Goal: Task Accomplishment & Management: Manage account settings

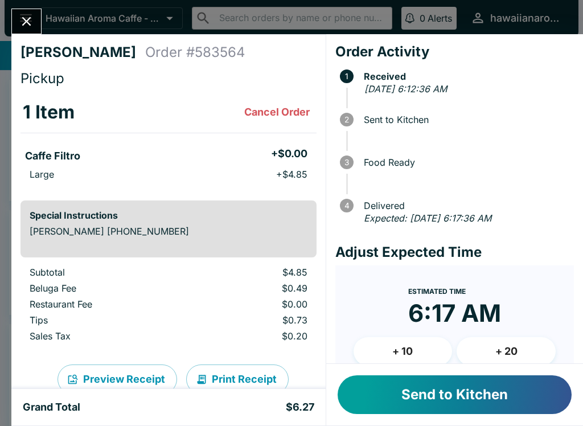
click at [408, 394] on button "Send to Kitchen" at bounding box center [455, 394] width 234 height 39
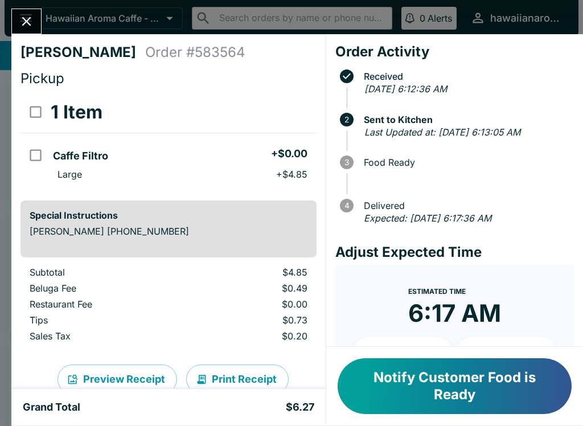
click at [31, 31] on button "Close" at bounding box center [26, 21] width 29 height 24
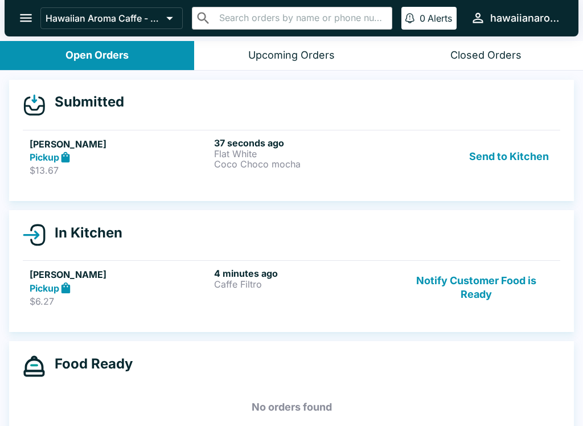
click at [376, 310] on link "[PERSON_NAME] $6.27 4 minutes ago Caffe Filtro Notify Customer Food is Ready" at bounding box center [291, 287] width 537 height 54
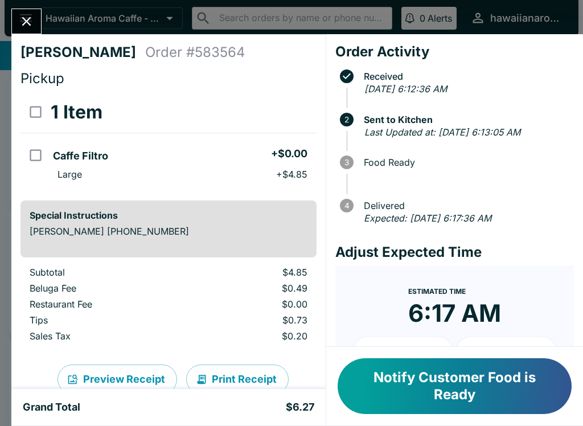
click at [508, 399] on button "Notify Customer Food is Ready" at bounding box center [455, 386] width 234 height 56
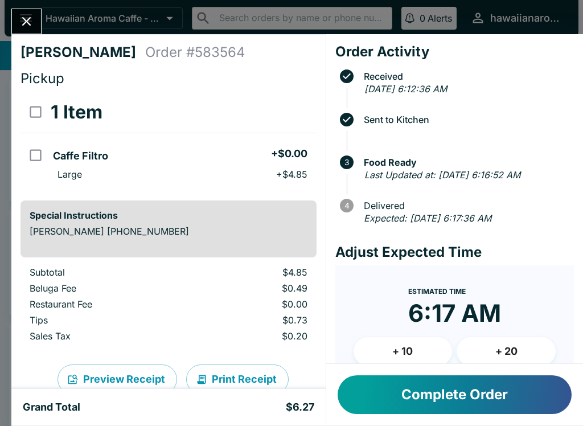
click at [400, 407] on button "Complete Order" at bounding box center [455, 394] width 234 height 39
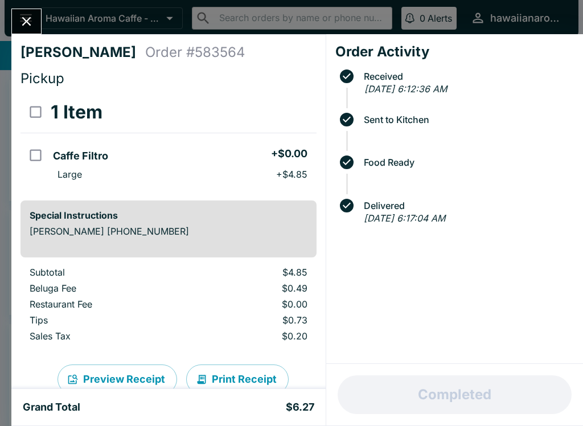
click at [40, 22] on button "Close" at bounding box center [26, 21] width 29 height 24
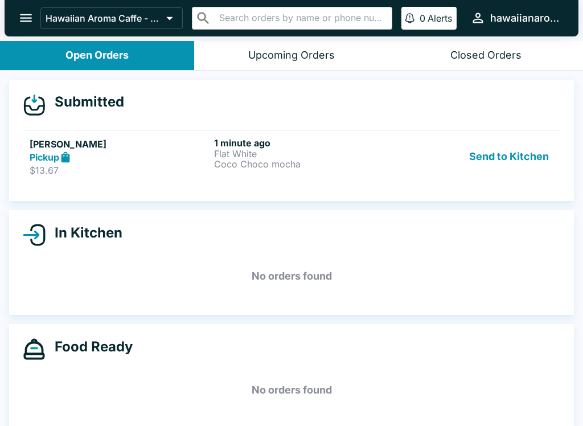
click at [329, 174] on div "1 minute ago Flat White Coco Choco mocha" at bounding box center [304, 156] width 180 height 39
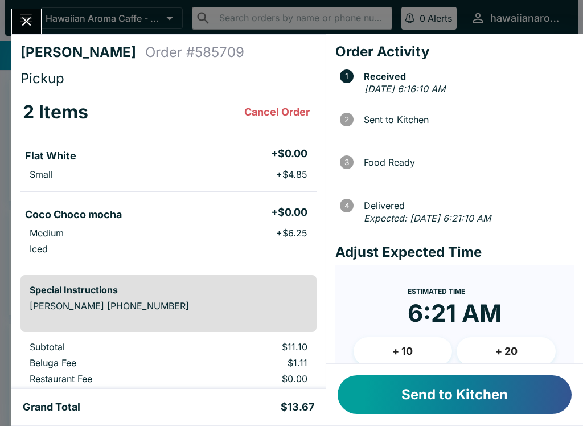
click at [508, 395] on button "Send to Kitchen" at bounding box center [455, 394] width 234 height 39
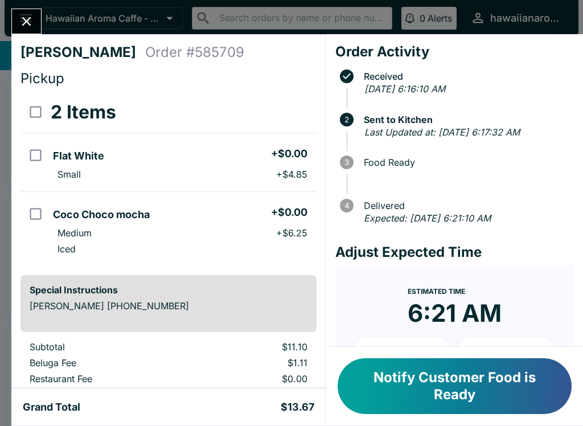
click at [13, 26] on button "Close" at bounding box center [26, 21] width 29 height 24
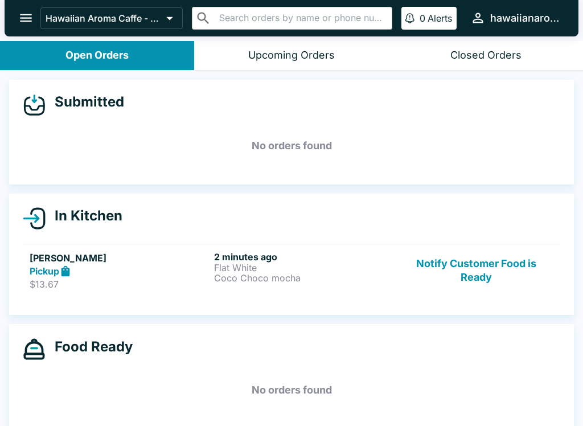
click at [468, 289] on button "Notify Customer Food is Ready" at bounding box center [476, 270] width 154 height 39
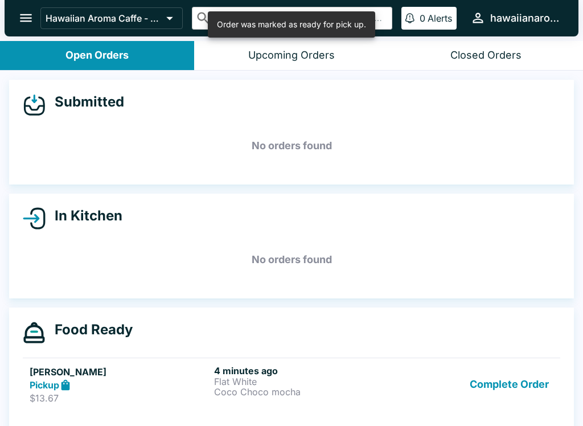
click at [525, 372] on button "Complete Order" at bounding box center [509, 384] width 88 height 39
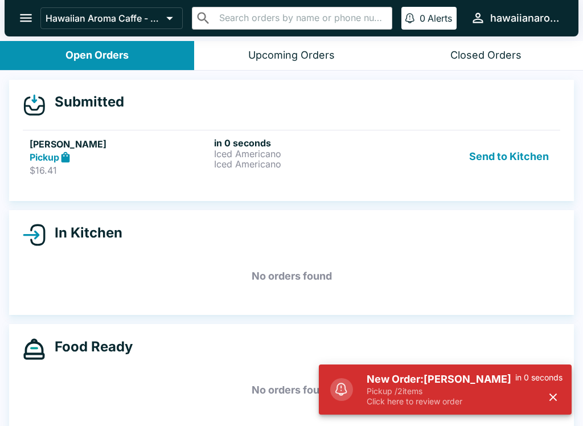
click at [334, 205] on div "Submitted [PERSON_NAME] Pickup $16.41 in 0 seconds Iced Americano Iced American…" at bounding box center [291, 250] width 583 height 358
click at [305, 159] on p "Iced Americano" at bounding box center [304, 164] width 180 height 10
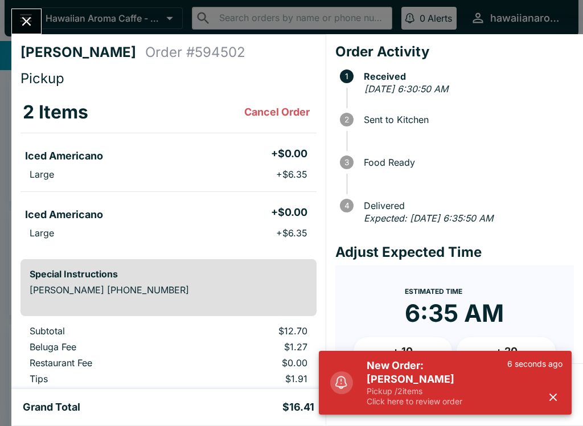
click at [557, 398] on icon "button" at bounding box center [553, 397] width 13 height 13
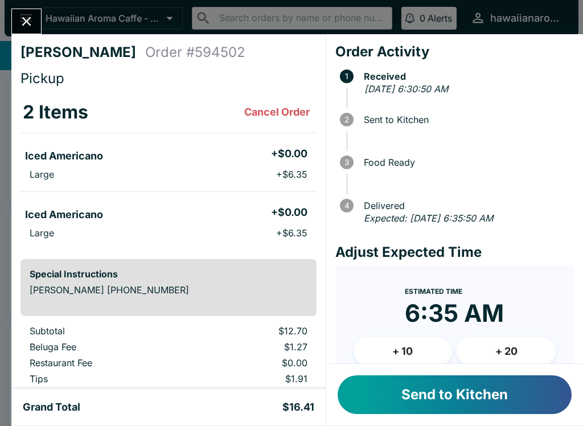
click at [507, 388] on button "Send to Kitchen" at bounding box center [455, 394] width 234 height 39
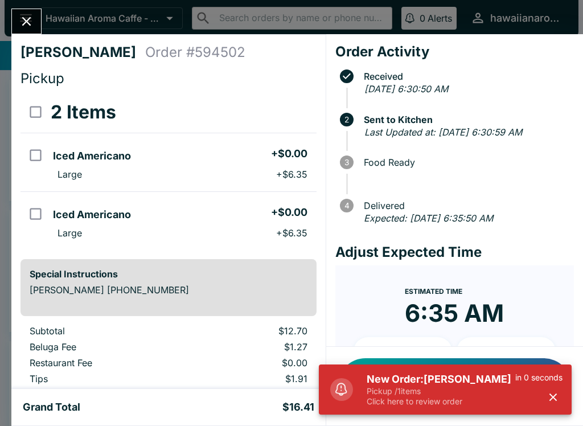
click at [20, 22] on icon "Close" at bounding box center [26, 21] width 15 height 15
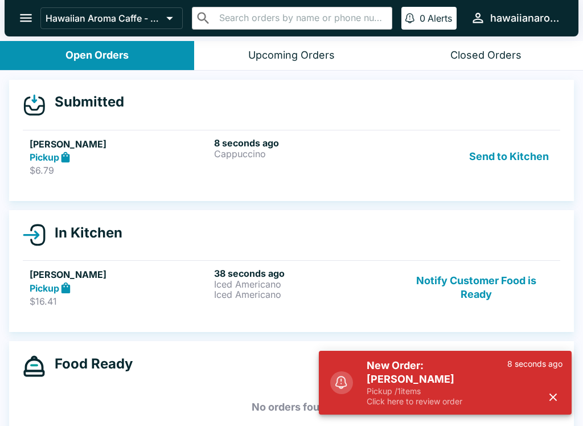
click at [294, 165] on div "8 seconds ago Cappuccino" at bounding box center [304, 156] width 180 height 39
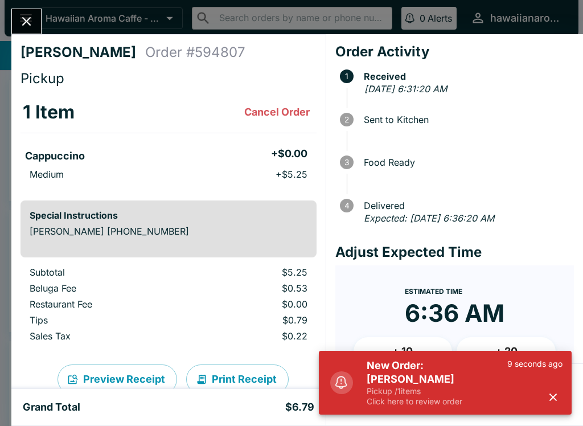
click at [560, 399] on button "button" at bounding box center [553, 397] width 19 height 19
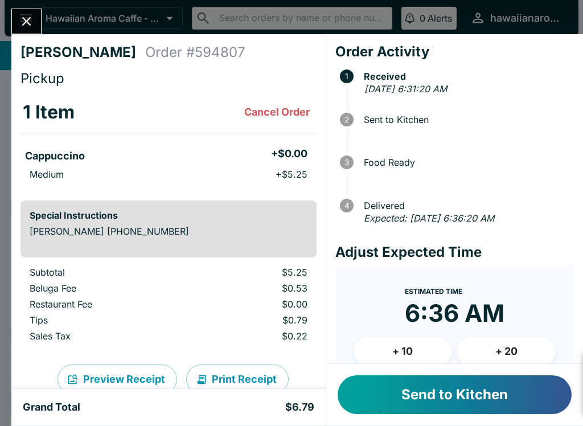
click at [560, 399] on div "New Order: [PERSON_NAME] Pickup / 1 items Click here to review order 10 seconds…" at bounding box center [445, 383] width 253 height 64
click at [501, 388] on button "Send to Kitchen" at bounding box center [455, 394] width 234 height 39
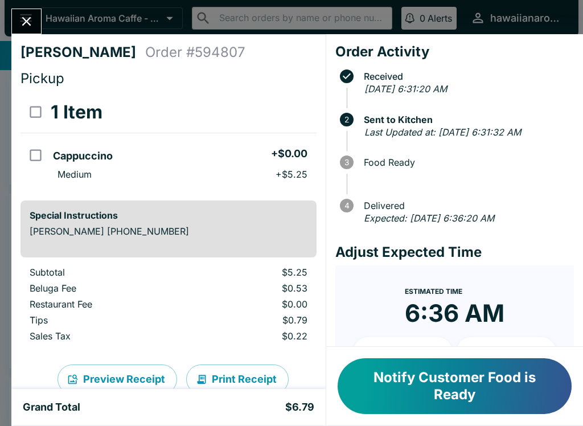
click at [35, 9] on div at bounding box center [26, 22] width 30 height 26
click at [16, 17] on button "Close" at bounding box center [26, 21] width 29 height 24
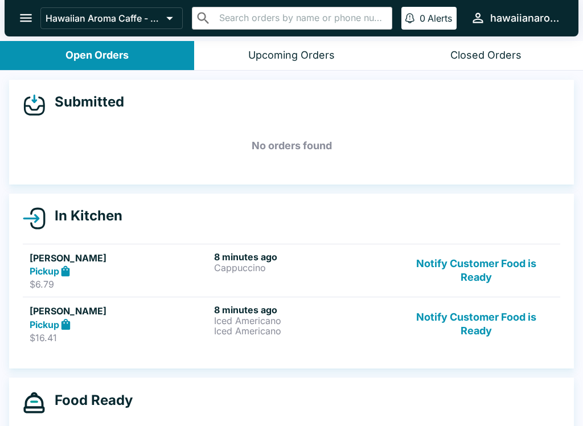
click at [469, 267] on button "Notify Customer Food is Ready" at bounding box center [476, 270] width 154 height 39
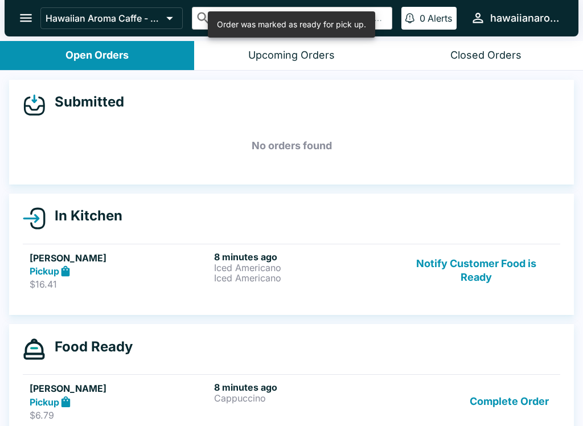
click at [453, 256] on button "Notify Customer Food is Ready" at bounding box center [476, 270] width 154 height 39
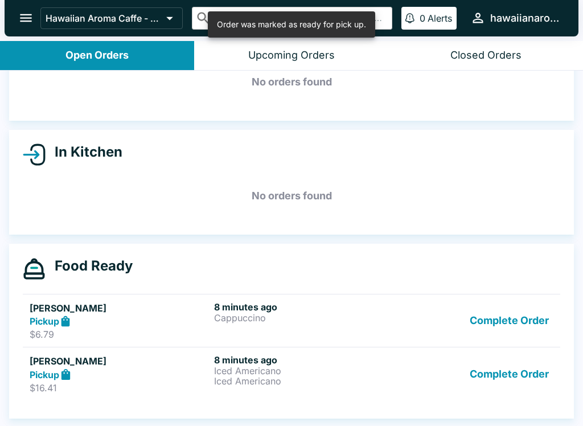
scroll to position [64, 0]
click at [493, 325] on button "Complete Order" at bounding box center [509, 320] width 88 height 39
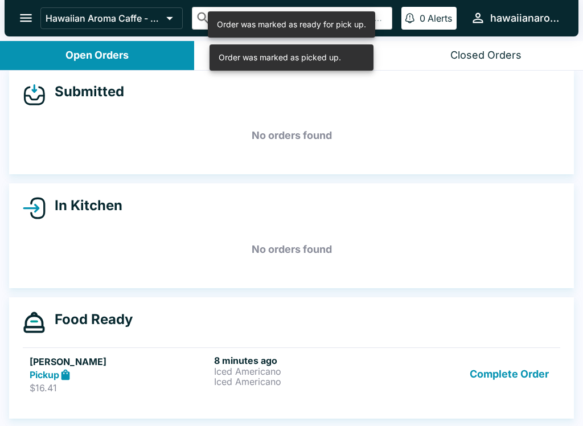
click at [510, 355] on button "Complete Order" at bounding box center [509, 374] width 88 height 39
